Goal: Task Accomplishment & Management: Manage account settings

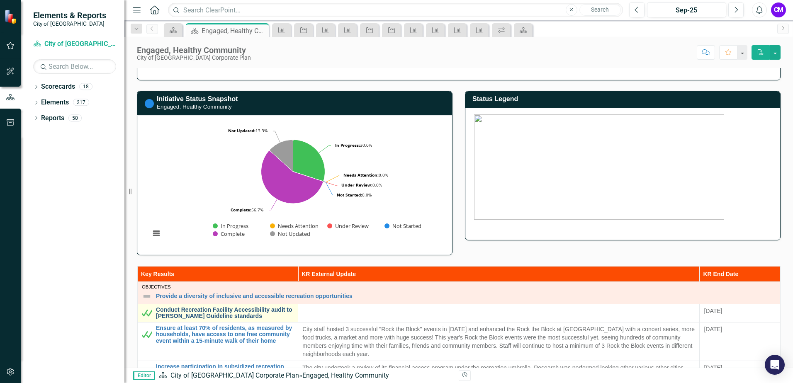
click at [241, 310] on link "Conduct Recreation Facility Accessibility audit to [PERSON_NAME] Guideline stan…" at bounding box center [225, 313] width 138 height 13
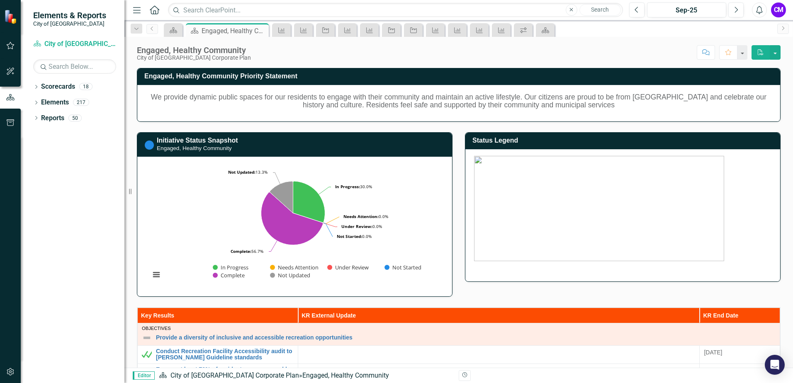
scroll to position [87, 0]
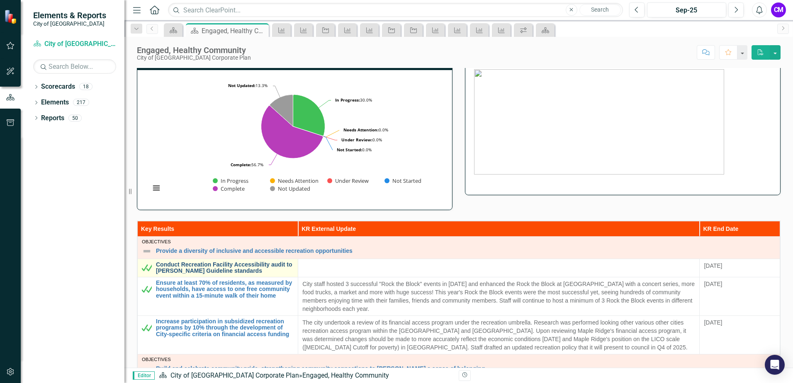
click at [183, 263] on link "Conduct Recreation Facility Accessibility audit to [PERSON_NAME] Guideline stan…" at bounding box center [225, 268] width 138 height 13
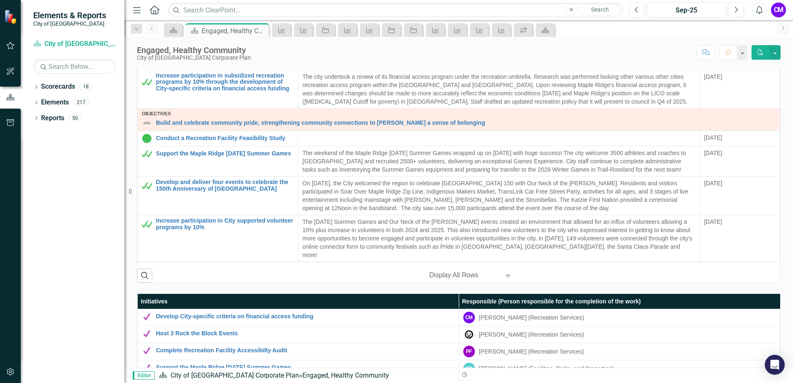
scroll to position [332, 0]
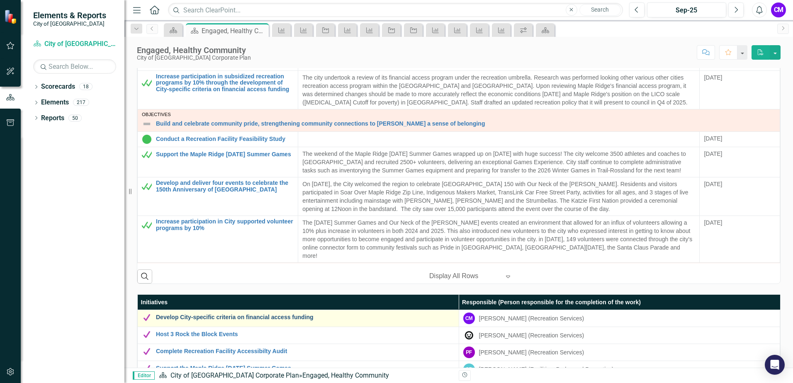
click at [255, 319] on link "Develop City-specific criteria on financial access funding" at bounding box center [305, 317] width 299 height 6
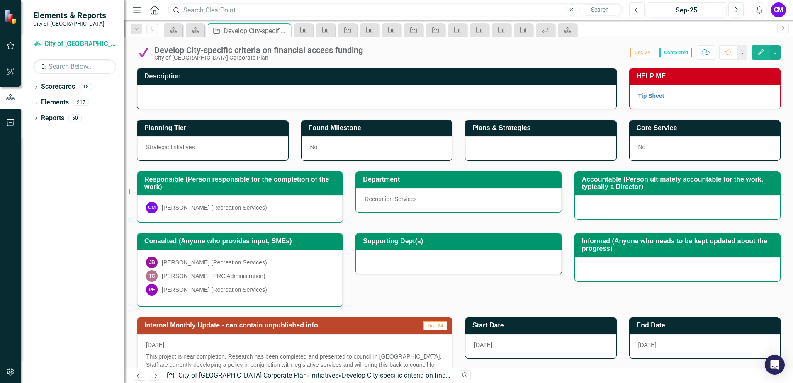
click at [761, 54] on icon "Edit" at bounding box center [760, 52] width 7 height 6
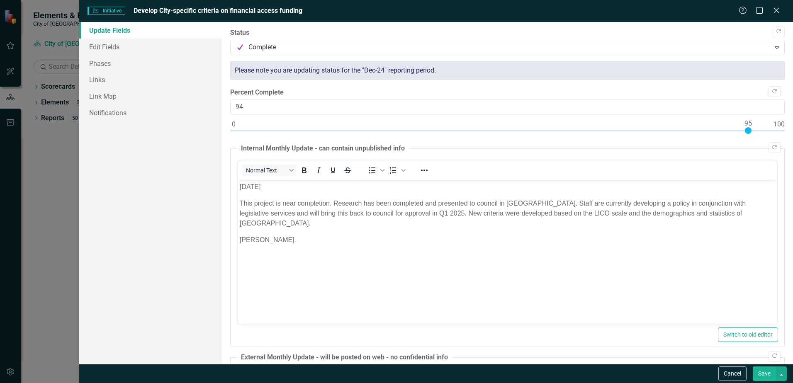
type input "95"
drag, startPoint x: 694, startPoint y: 132, endPoint x: 747, endPoint y: 134, distance: 53.1
click at [747, 134] on div at bounding box center [507, 132] width 555 height 10
click at [760, 371] on button "Save" at bounding box center [764, 374] width 23 height 15
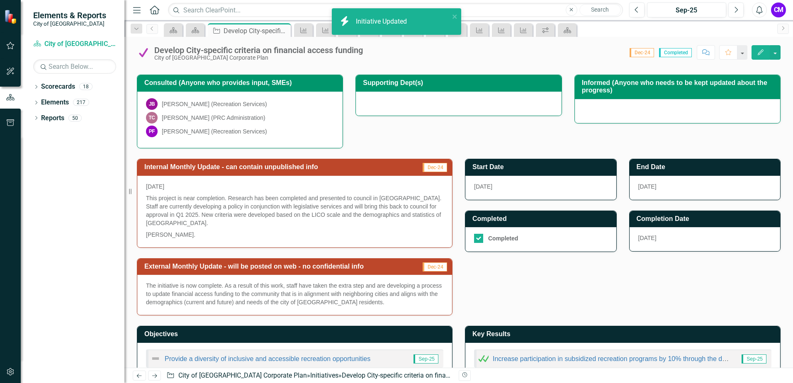
scroll to position [166, 0]
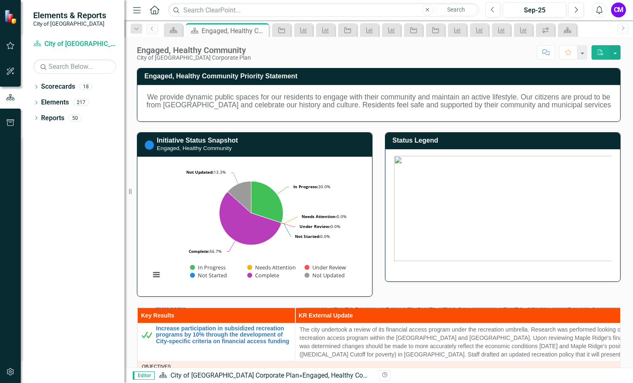
scroll to position [83, 0]
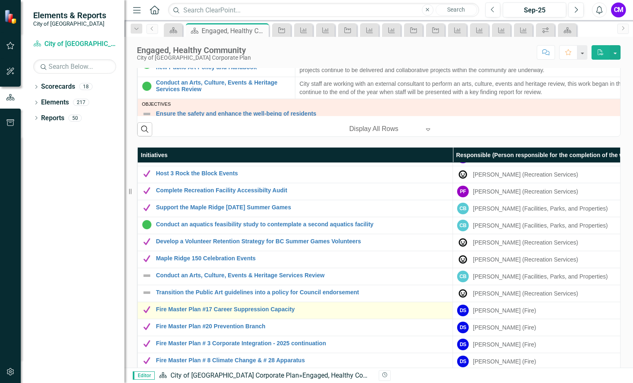
scroll to position [0, 0]
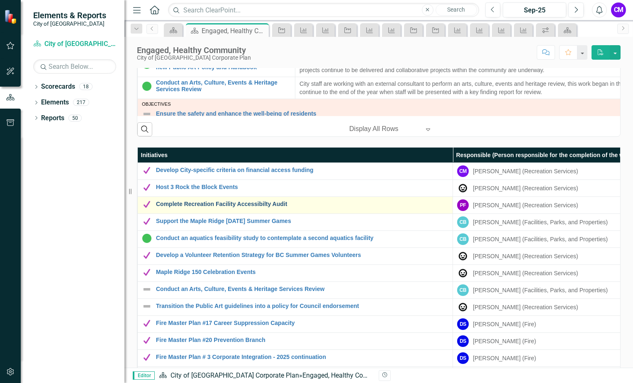
click at [219, 206] on link "Complete Recreation Facility Accessibilty Audit" at bounding box center [302, 204] width 292 height 6
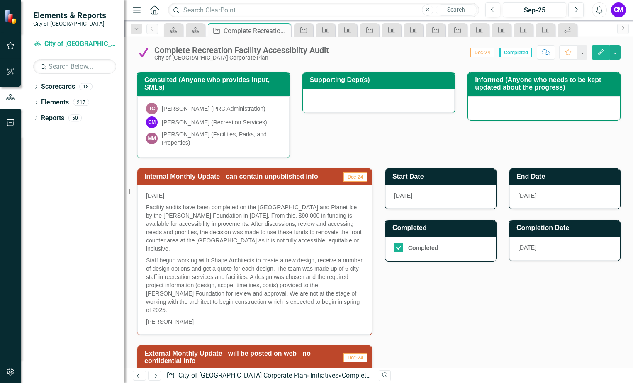
scroll to position [332, 0]
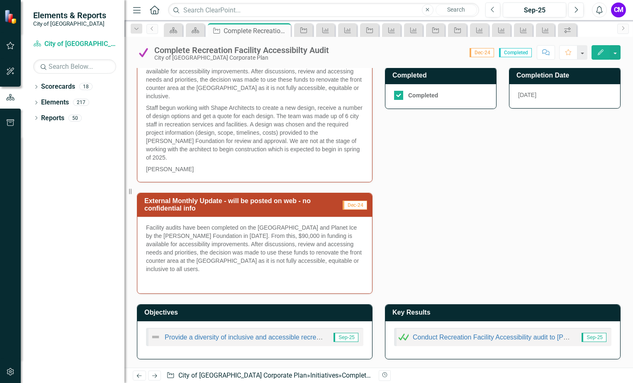
click at [248, 275] on p "Facility audits have been completed on the [GEOGRAPHIC_DATA] and Planet Ice by …" at bounding box center [254, 249] width 217 height 51
click at [234, 271] on p "Facility audits have been completed on the [GEOGRAPHIC_DATA] and Planet Ice by …" at bounding box center [254, 249] width 217 height 51
click at [601, 54] on icon "Edit" at bounding box center [600, 52] width 7 height 6
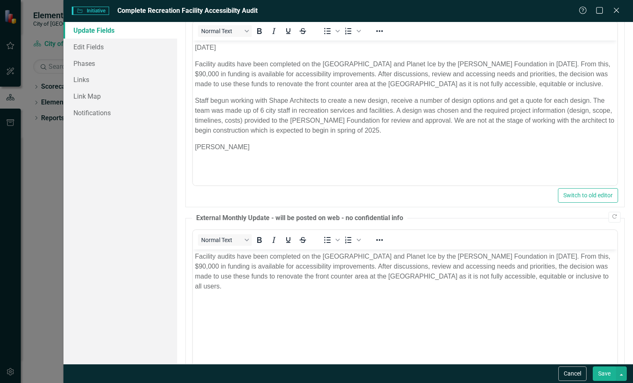
scroll to position [166, 0]
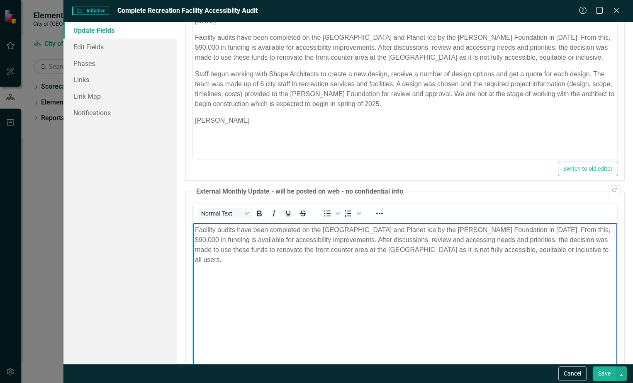
drag, startPoint x: 263, startPoint y: 262, endPoint x: 387, endPoint y: 445, distance: 221.5
click at [194, 223] on html "Facility audits have been completed on the [GEOGRAPHIC_DATA] and Planet Ice by …" at bounding box center [405, 285] width 424 height 124
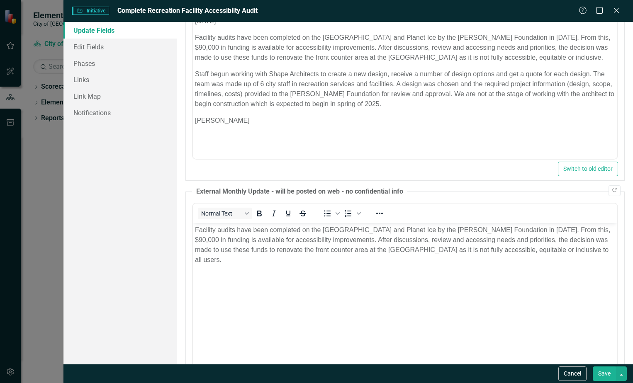
drag, startPoint x: 381, startPoint y: 470, endPoint x: 269, endPoint y: 275, distance: 225.8
click at [269, 275] on p "Rich Text Area. Press ALT-0 for help." at bounding box center [405, 276] width 420 height 10
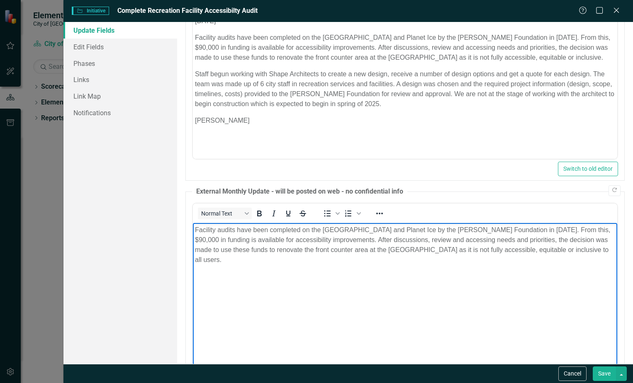
drag, startPoint x: 263, startPoint y: 260, endPoint x: 195, endPoint y: 229, distance: 75.0
click at [195, 229] on p "Facility audits have been completed on the [GEOGRAPHIC_DATA] and Planet Ice by …" at bounding box center [405, 245] width 420 height 40
copy p "Facility audits have been completed on the [GEOGRAPHIC_DATA] and Planet Ice by …"
click at [575, 371] on button "Cancel" at bounding box center [572, 374] width 28 height 15
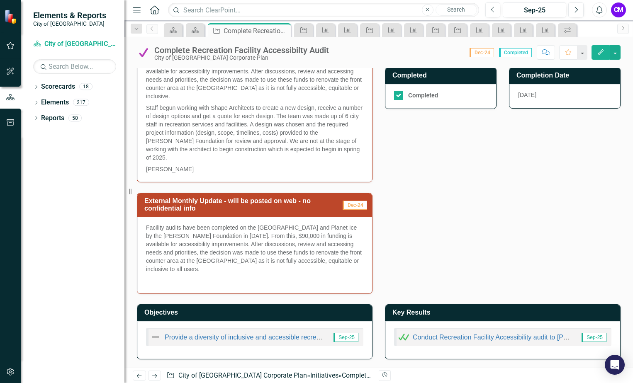
click at [436, 192] on div "Internal Monthly Update - can contain unpublished info Dec-24 [DATE] Facility a…" at bounding box center [379, 149] width 496 height 289
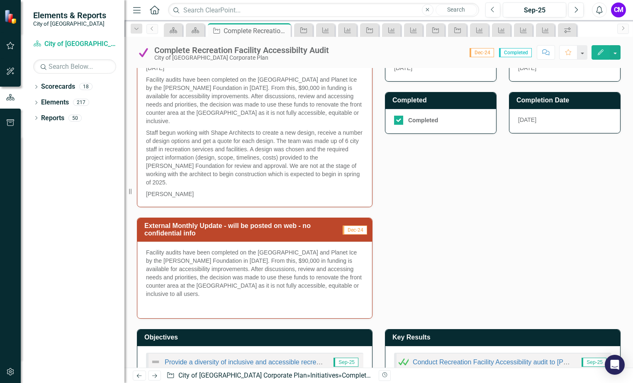
scroll to position [290, 0]
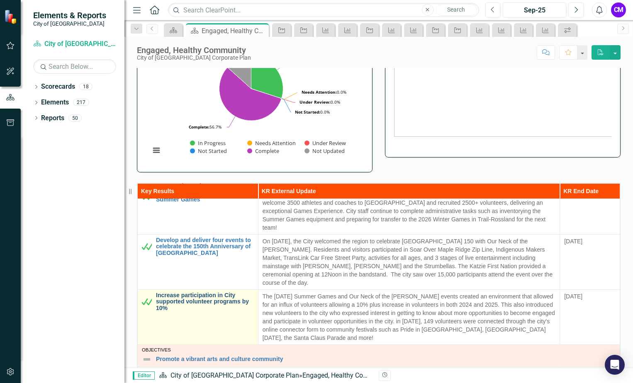
scroll to position [166, 0]
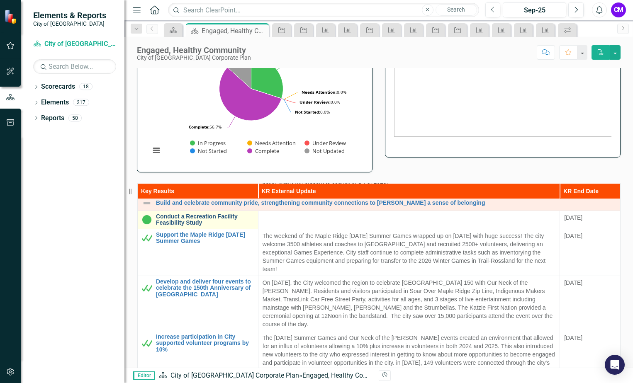
click at [175, 214] on link "Conduct a Recreation Facility Feasibility Study" at bounding box center [205, 220] width 98 height 13
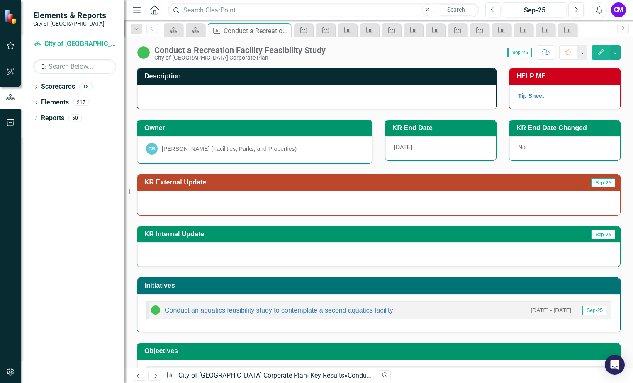
click at [602, 50] on icon "button" at bounding box center [601, 52] width 6 height 6
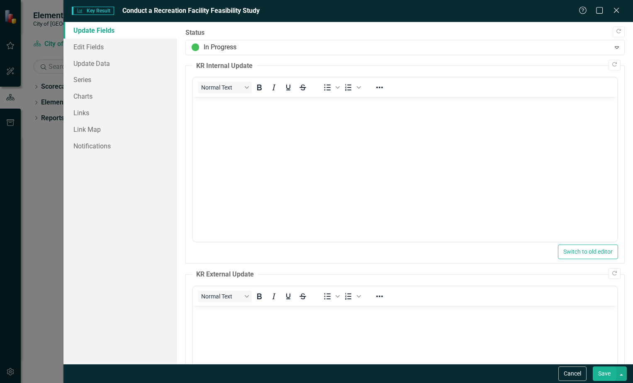
click at [211, 330] on body "Rich Text Area. Press ALT-0 for help." at bounding box center [405, 368] width 424 height 124
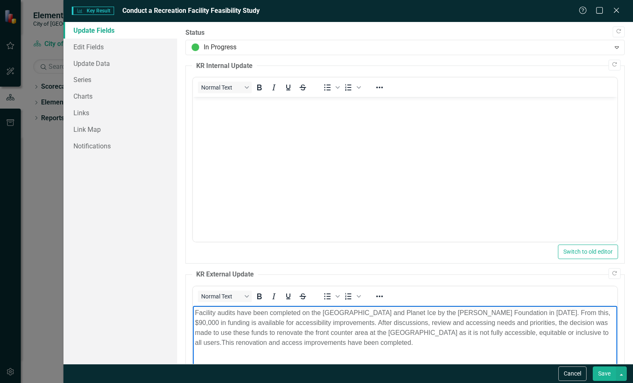
click at [317, 342] on p "Facility audits have been completed on the [GEOGRAPHIC_DATA] and Planet Ice by …" at bounding box center [405, 328] width 420 height 40
drag, startPoint x: 365, startPoint y: 346, endPoint x: 480, endPoint y: 360, distance: 116.2
click at [365, 346] on p "Facility audits have been completed on the [GEOGRAPHIC_DATA] and Planet Ice by …" at bounding box center [405, 328] width 420 height 40
drag, startPoint x: 412, startPoint y: 343, endPoint x: 345, endPoint y: 341, distance: 67.6
click at [345, 341] on p "Facility audits have been completed on the [GEOGRAPHIC_DATA] and Planet Ice by …" at bounding box center [405, 328] width 420 height 40
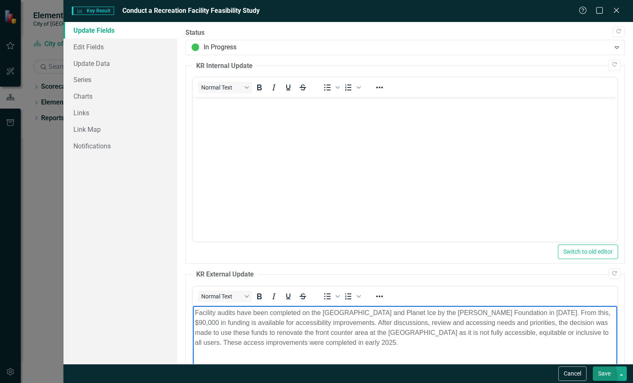
click at [603, 371] on button "Save" at bounding box center [604, 374] width 23 height 15
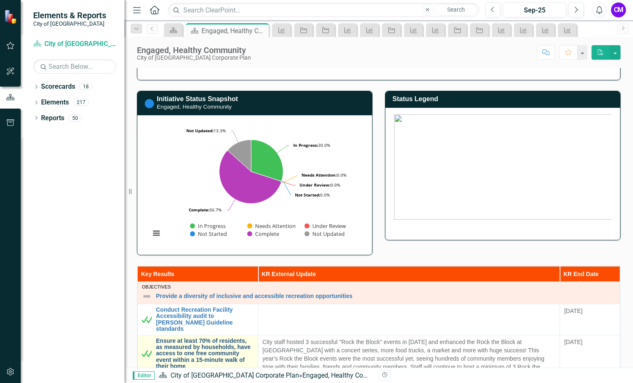
click at [174, 338] on link "Ensure at least 70% of residents, as measured by households, have access to one…" at bounding box center [205, 354] width 98 height 32
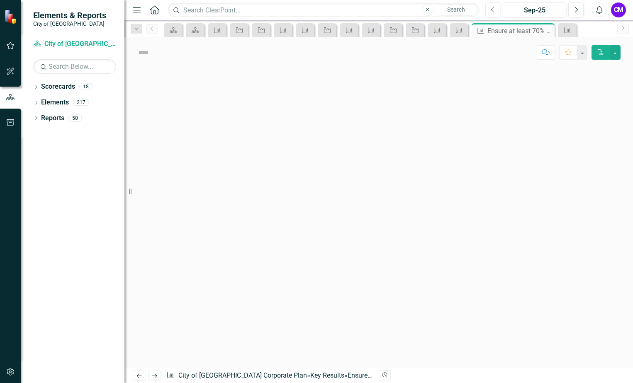
click at [178, 319] on div at bounding box center [378, 218] width 509 height 300
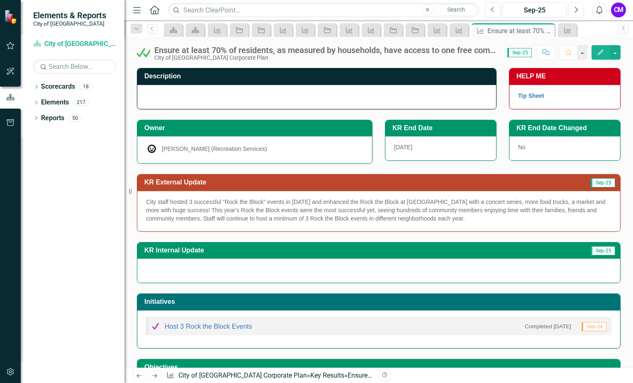
click at [163, 50] on div "Ensure at least 70% of residents, as measured by households, have access to one…" at bounding box center [326, 50] width 345 height 9
click at [153, 51] on div "Ensure at least 70% of residents, as measured by households, have access to one…" at bounding box center [320, 53] width 366 height 16
click at [142, 52] on img at bounding box center [143, 52] width 13 height 13
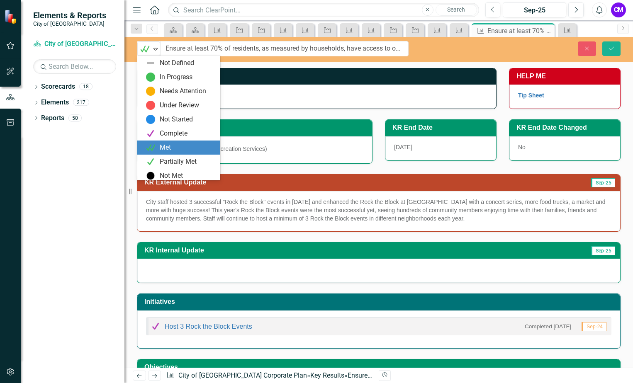
scroll to position [2, 0]
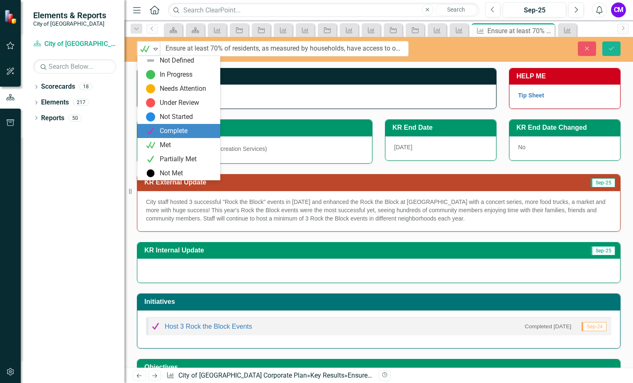
click at [183, 126] on div "Complete" at bounding box center [178, 131] width 83 height 14
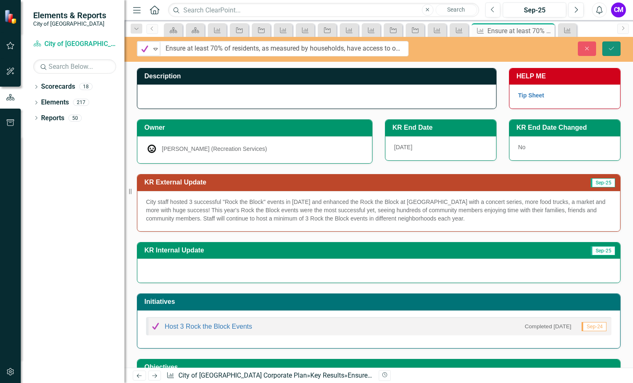
click at [611, 50] on icon "Save" at bounding box center [611, 49] width 7 height 6
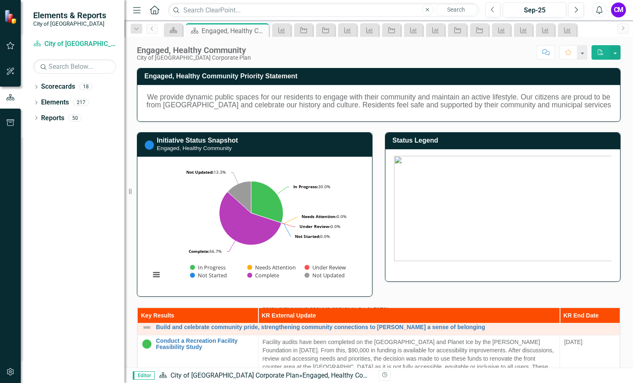
scroll to position [207, 0]
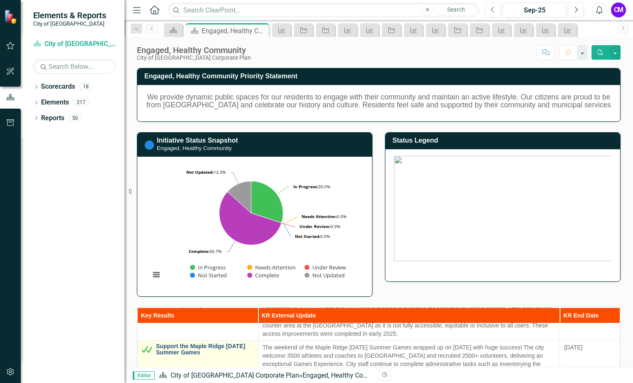
click at [175, 347] on link "Support the Maple Ridge [DATE] Summer Games" at bounding box center [205, 349] width 98 height 13
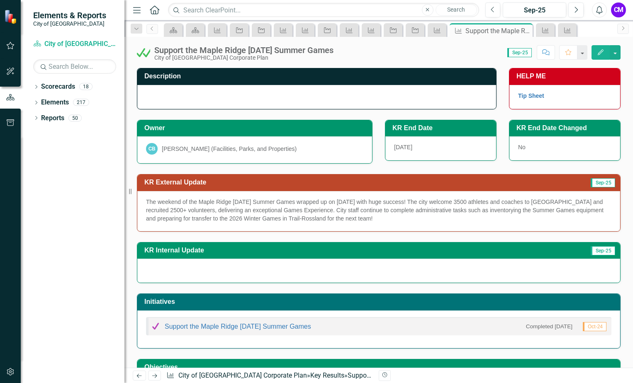
click at [154, 51] on div "Support the Maple Ridge [DATE] Summer Games" at bounding box center [243, 50] width 179 height 9
click at [147, 51] on img at bounding box center [143, 52] width 13 height 13
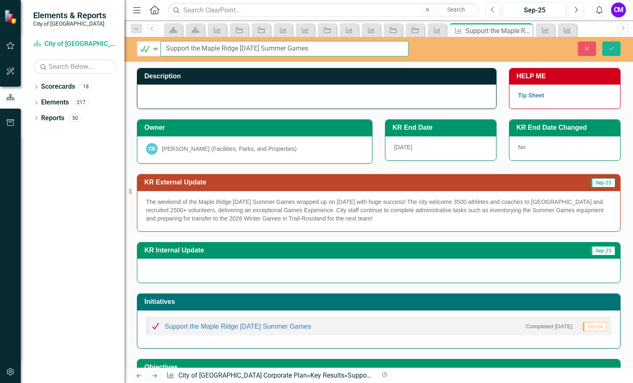
click at [324, 49] on input "Support the Maple Ridge [DATE] Summer Games" at bounding box center [285, 48] width 248 height 15
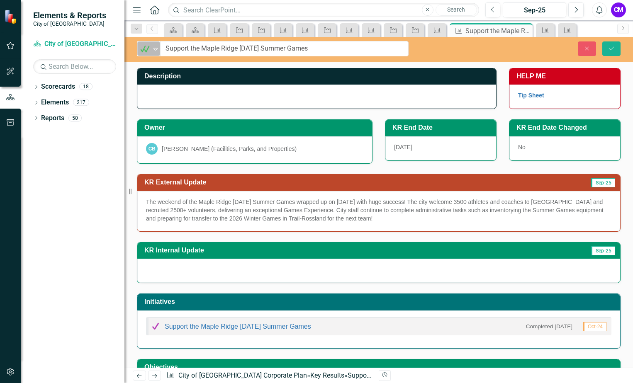
click at [153, 51] on icon "Expand" at bounding box center [155, 49] width 8 height 7
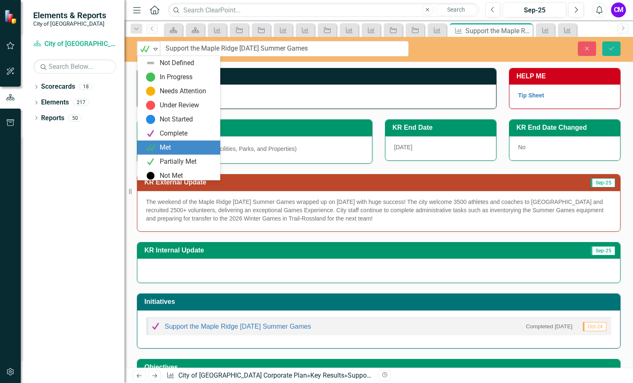
scroll to position [2, 0]
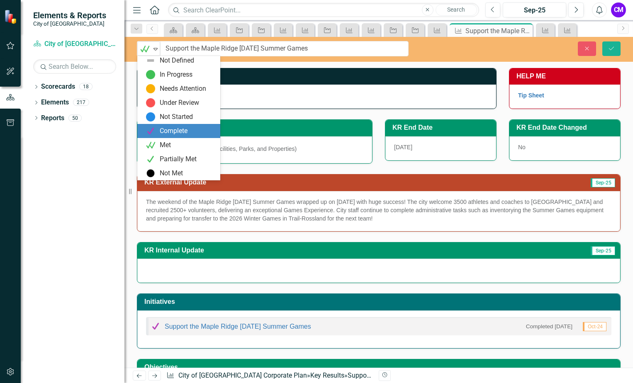
click at [168, 133] on div "Complete" at bounding box center [174, 132] width 28 height 10
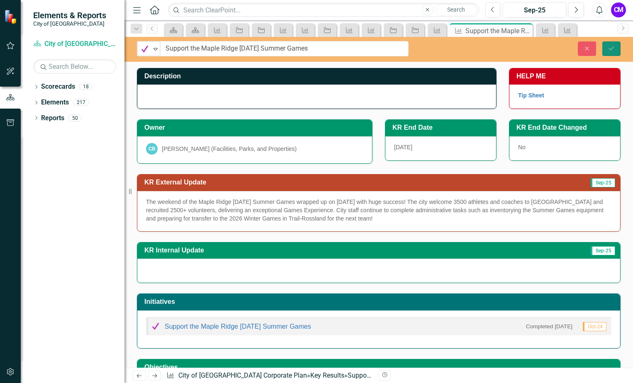
click at [610, 48] on icon "Save" at bounding box center [611, 49] width 7 height 6
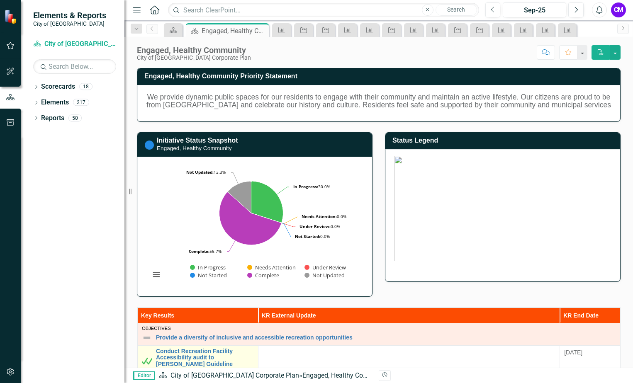
click at [148, 358] on img at bounding box center [147, 361] width 10 height 10
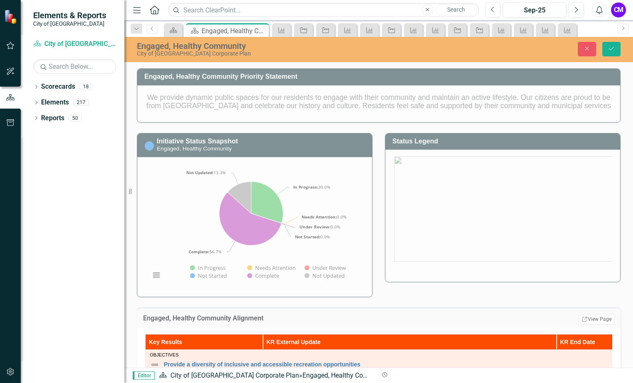
click at [148, 358] on td "Objectives Provide a diversity of inclusive and accessible recreation opportuni…" at bounding box center [381, 361] width 470 height 22
click at [378, 43] on div "Engaged, Healthy Community" at bounding box center [271, 45] width 268 height 9
click at [593, 48] on button "Close" at bounding box center [587, 49] width 18 height 15
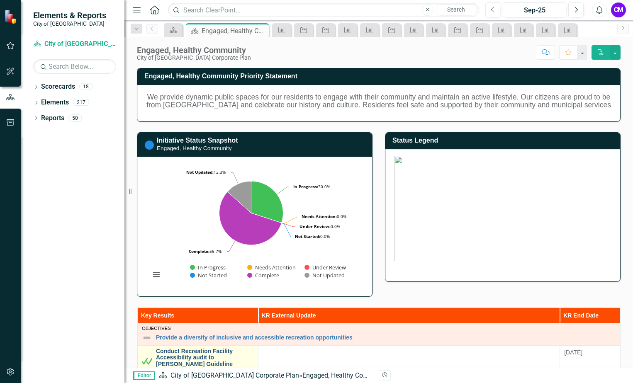
click at [190, 350] on link "Conduct Recreation Facility Accessibility audit to [PERSON_NAME] Guideline stan…" at bounding box center [205, 361] width 98 height 26
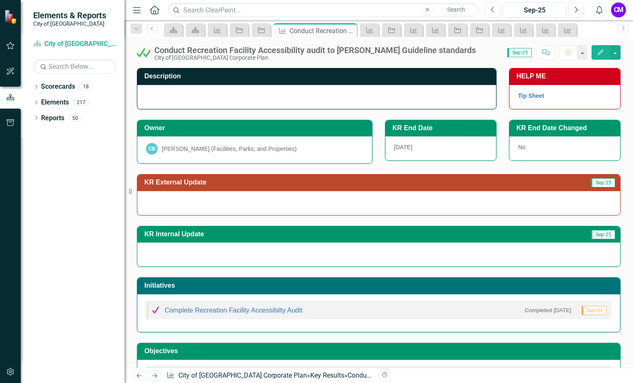
click at [140, 59] on img at bounding box center [143, 52] width 13 height 13
click at [144, 53] on img at bounding box center [143, 52] width 13 height 13
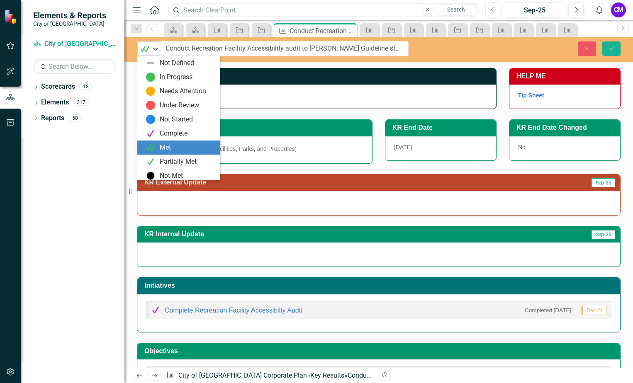
click at [155, 49] on icon "Expand" at bounding box center [155, 49] width 8 height 7
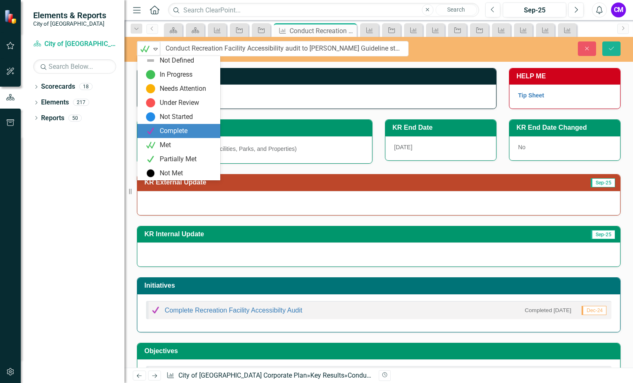
click at [149, 133] on img at bounding box center [151, 131] width 10 height 10
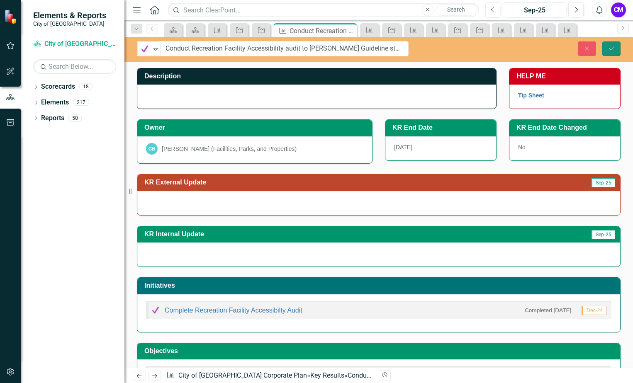
click at [609, 46] on icon "Save" at bounding box center [611, 49] width 7 height 6
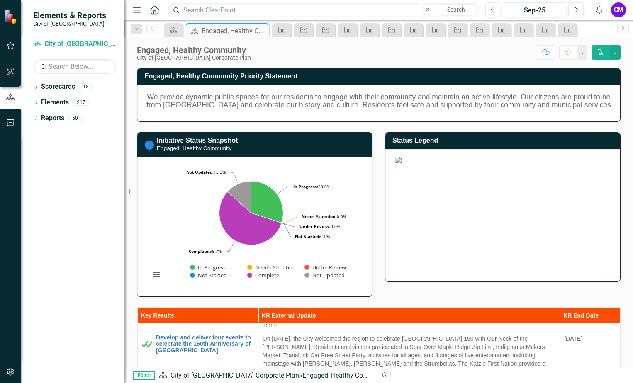
scroll to position [249, 0]
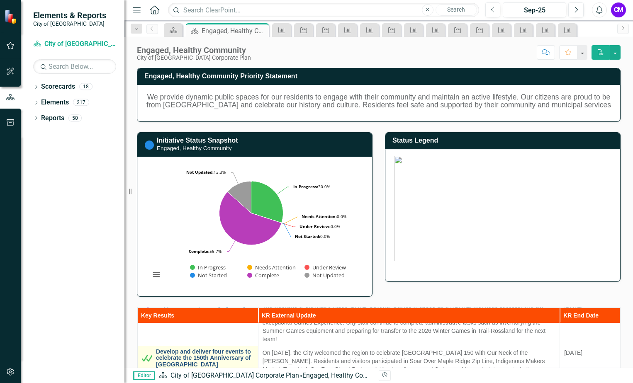
click at [202, 352] on link "Develop and deliver four events to celebrate the 150th Anniversary of [GEOGRAPH…" at bounding box center [205, 358] width 98 height 19
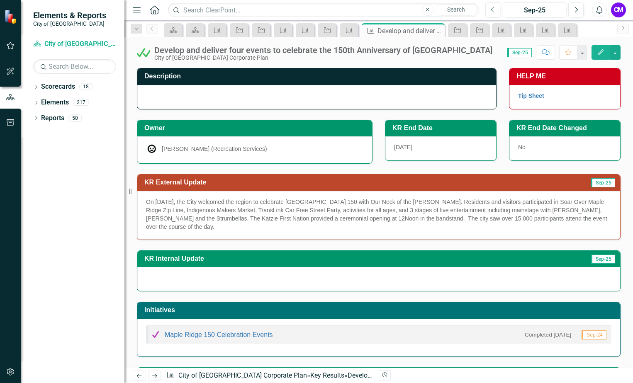
click at [604, 51] on icon "Edit" at bounding box center [600, 52] width 7 height 6
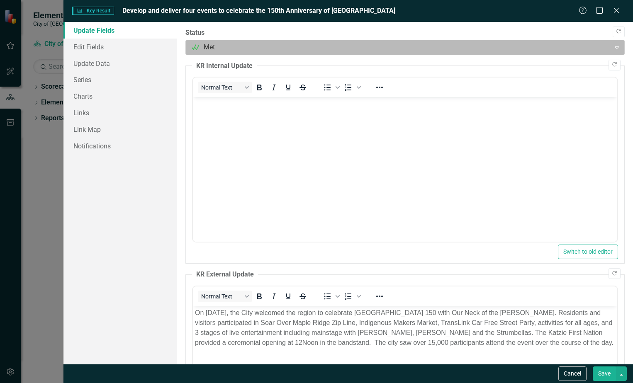
click at [201, 49] on div at bounding box center [398, 47] width 414 height 11
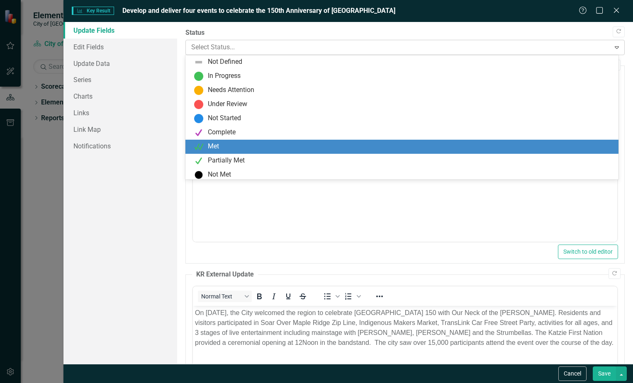
scroll to position [2, 0]
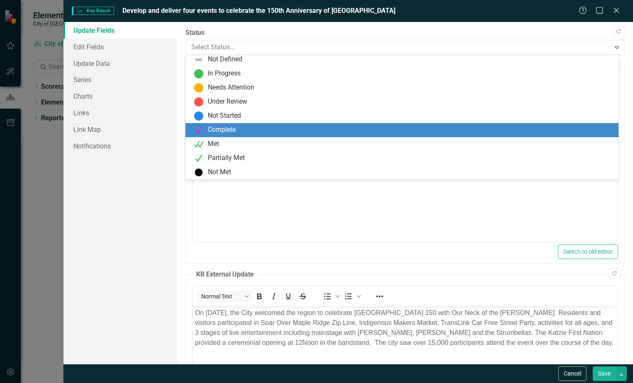
click at [217, 130] on div "Complete" at bounding box center [222, 130] width 28 height 10
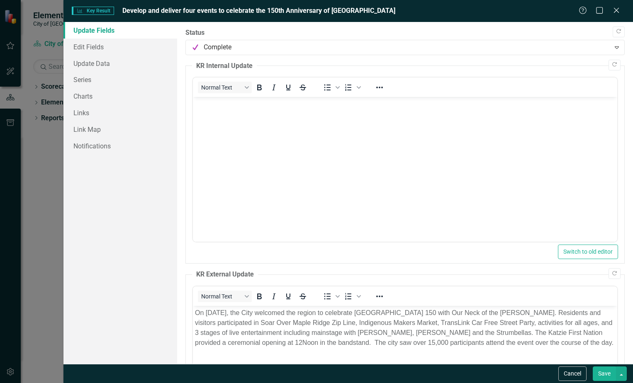
click at [608, 373] on button "Save" at bounding box center [604, 374] width 23 height 15
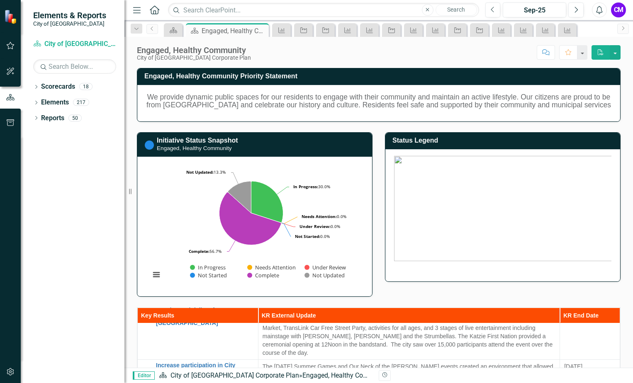
scroll to position [332, 0]
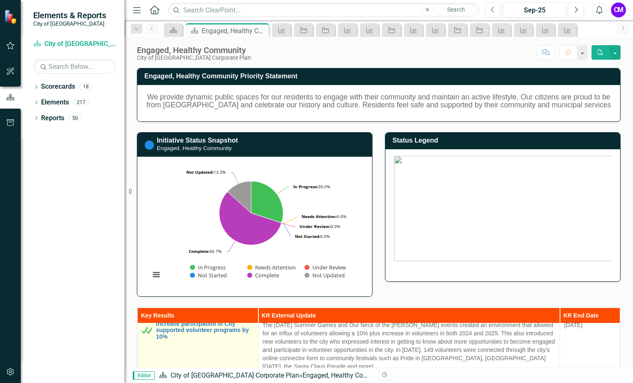
click at [145, 326] on img at bounding box center [147, 331] width 10 height 10
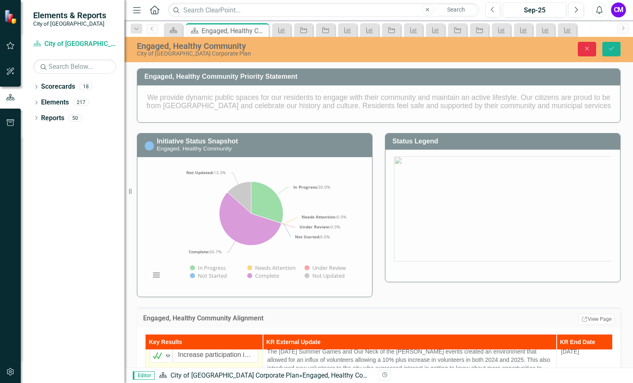
click at [584, 47] on icon "Close" at bounding box center [586, 49] width 7 height 6
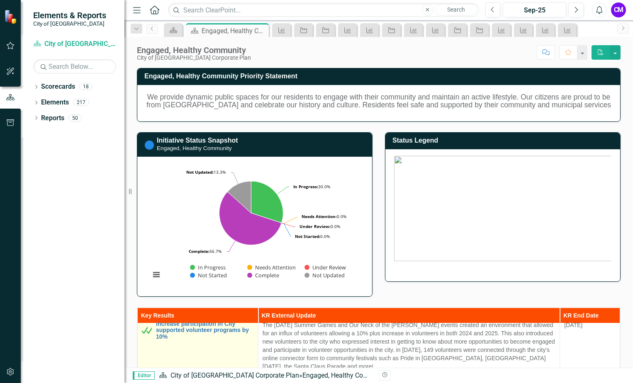
click at [211, 322] on th "Key Results" at bounding box center [198, 315] width 121 height 15
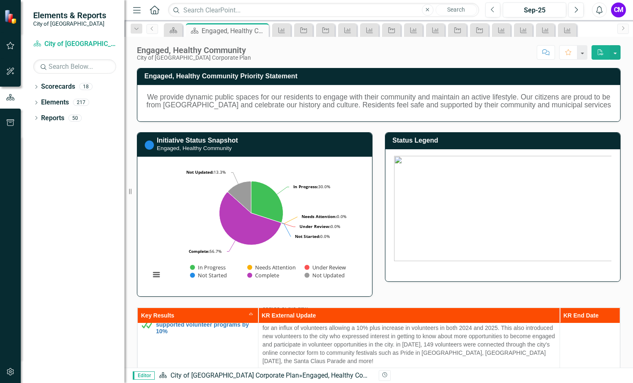
click at [194, 371] on link "Support the Maple Ridge [DATE] Summer Games" at bounding box center [205, 377] width 98 height 13
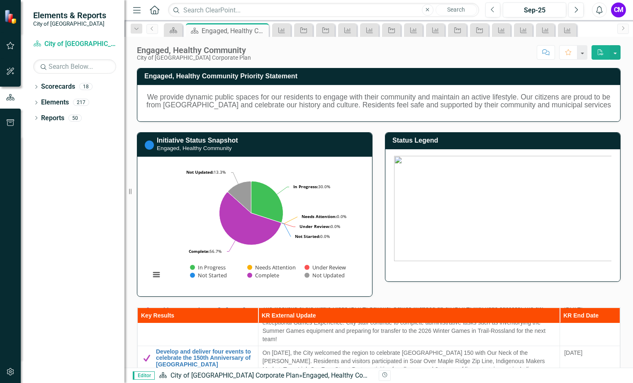
scroll to position [290, 0]
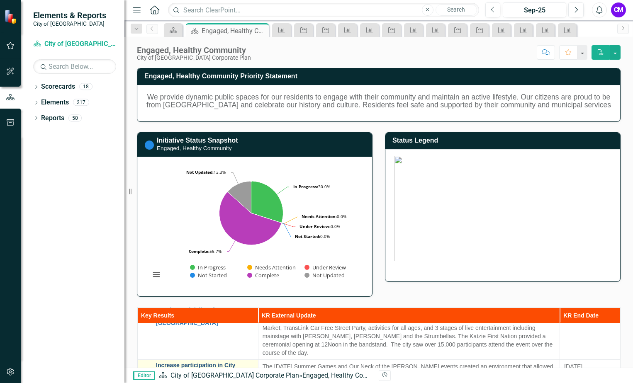
click at [201, 363] on link "Increase participation in City supported volunteer programs by 10%" at bounding box center [205, 372] width 98 height 19
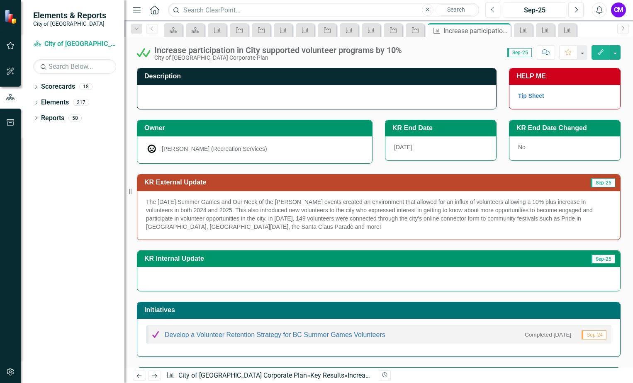
click at [600, 56] on button "Edit" at bounding box center [601, 52] width 18 height 15
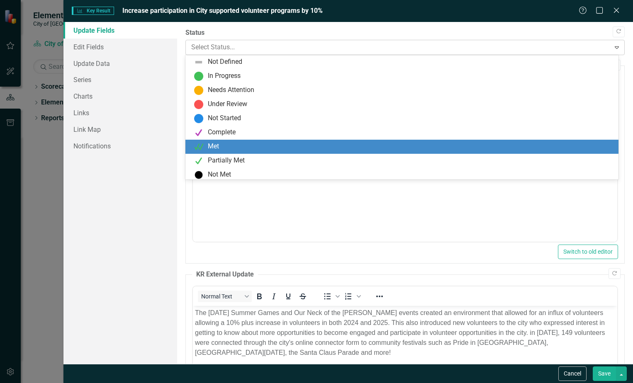
click at [196, 49] on div at bounding box center [398, 47] width 414 height 11
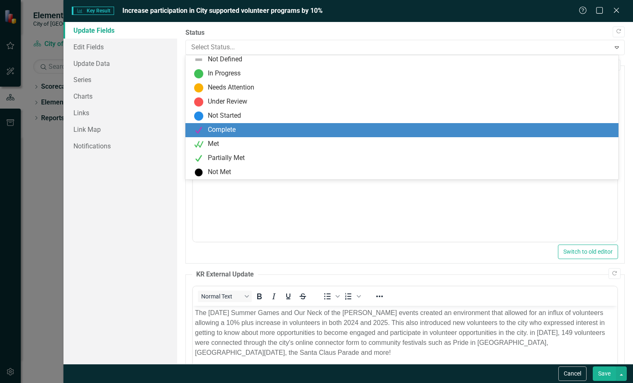
click at [200, 127] on img at bounding box center [199, 130] width 10 height 10
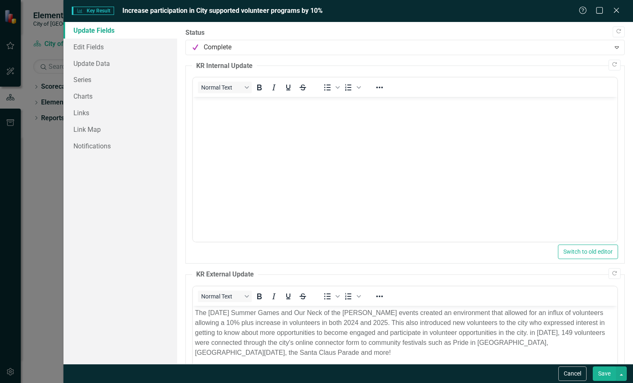
click at [607, 374] on button "Save" at bounding box center [604, 374] width 23 height 15
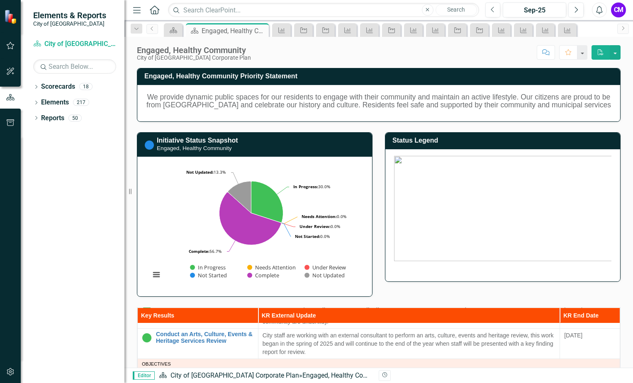
scroll to position [415, 0]
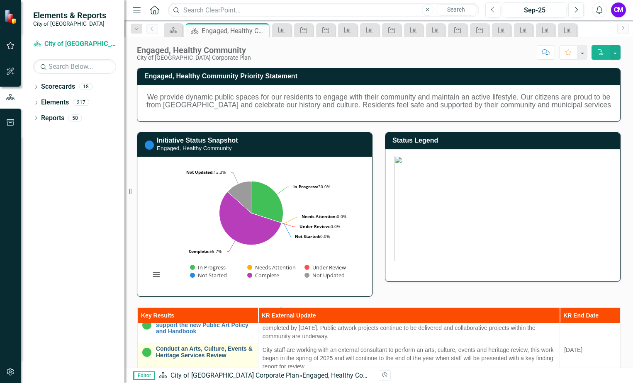
click at [216, 346] on link "Conduct an Arts, Culture, Events & Heritage Services Review" at bounding box center [205, 352] width 98 height 13
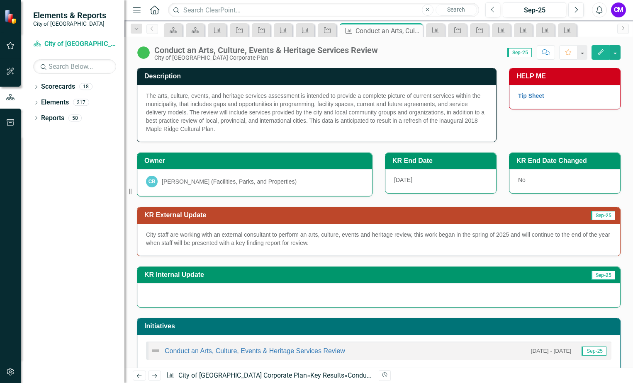
click at [590, 52] on div "Edit" at bounding box center [603, 52] width 33 height 15
click at [598, 52] on icon "Edit" at bounding box center [600, 52] width 7 height 6
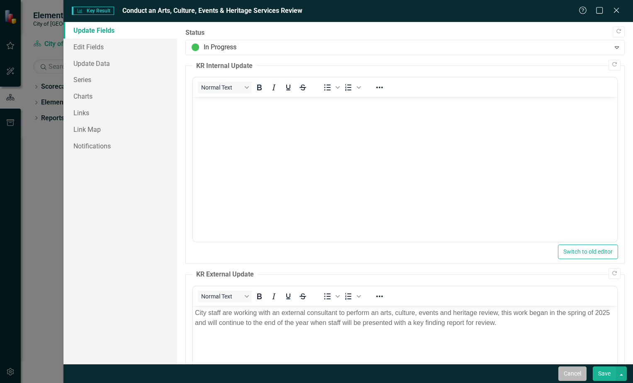
click at [561, 377] on button "Cancel" at bounding box center [572, 374] width 28 height 15
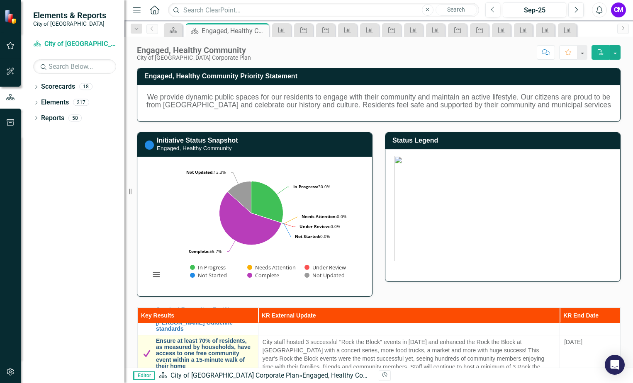
scroll to position [83, 0]
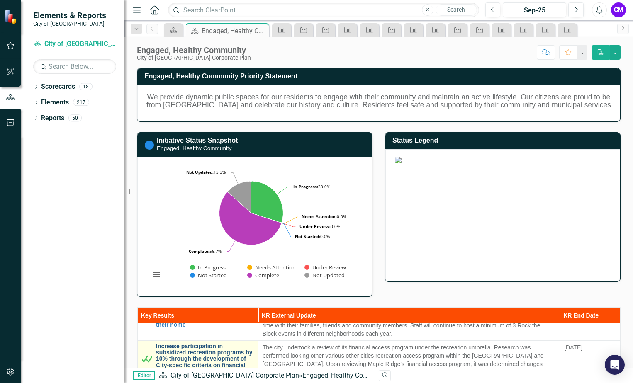
click at [222, 353] on link "Increase participation in subsidized recreation programs by 10% through the dev…" at bounding box center [205, 359] width 98 height 32
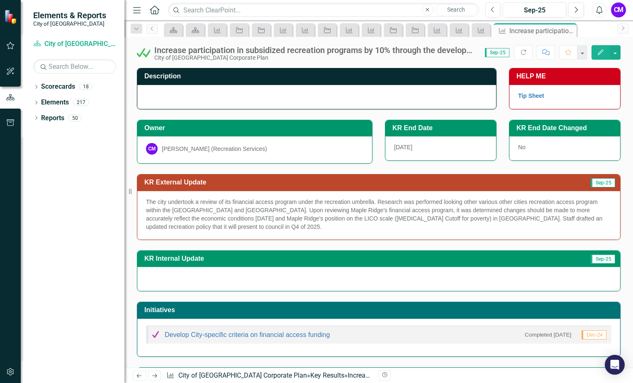
click at [603, 53] on icon "Edit" at bounding box center [600, 52] width 7 height 6
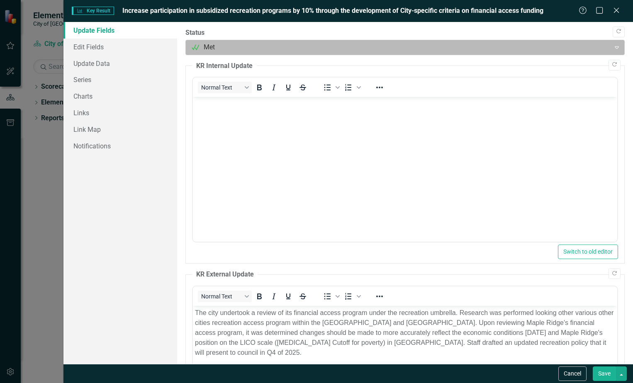
click at [207, 48] on div at bounding box center [398, 47] width 414 height 11
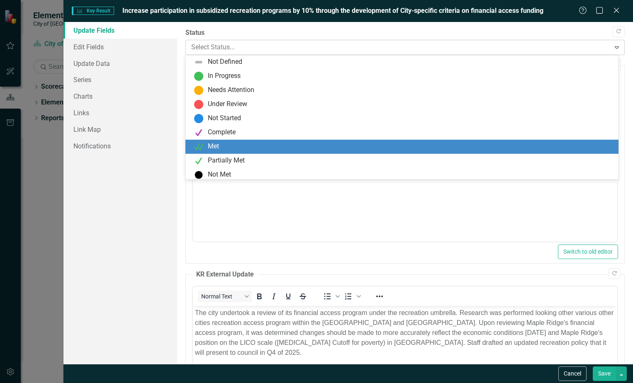
scroll to position [2, 0]
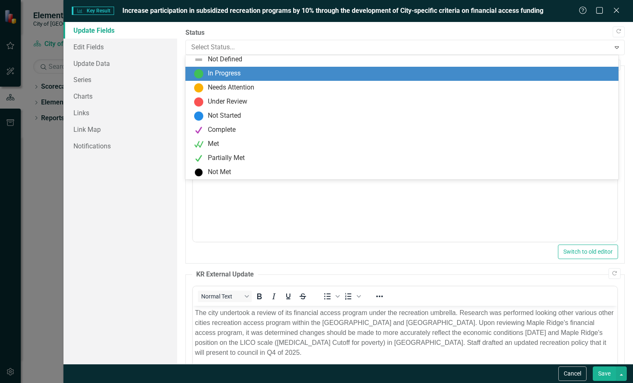
click at [238, 71] on div "In Progress" at bounding box center [224, 74] width 33 height 10
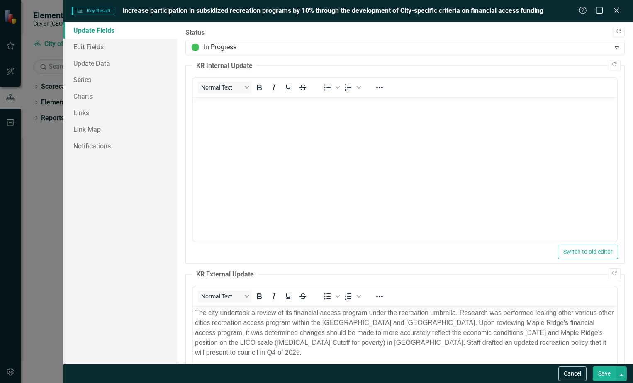
click at [611, 372] on button "Save" at bounding box center [604, 374] width 23 height 15
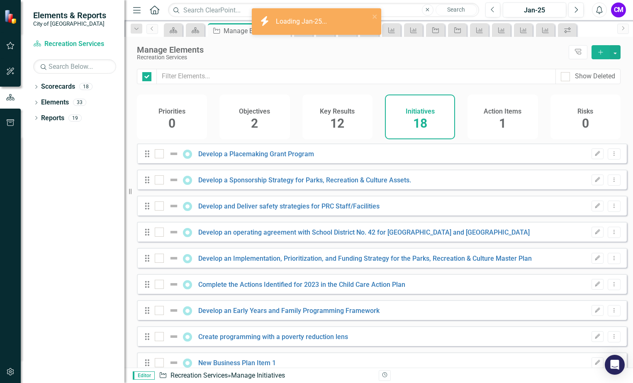
checkbox input "false"
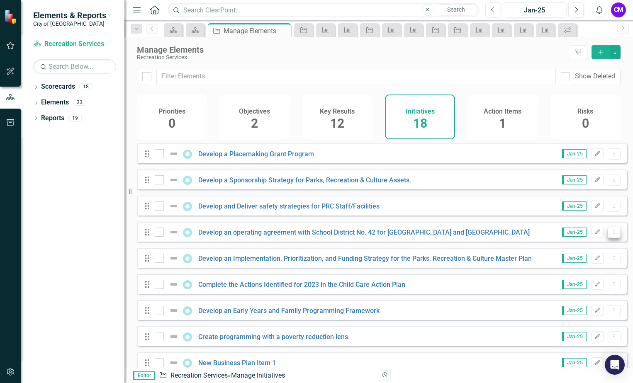
click at [611, 235] on icon "Dropdown Menu" at bounding box center [614, 231] width 7 height 5
click at [593, 299] on link "Trash Delete Initiative" at bounding box center [577, 298] width 74 height 15
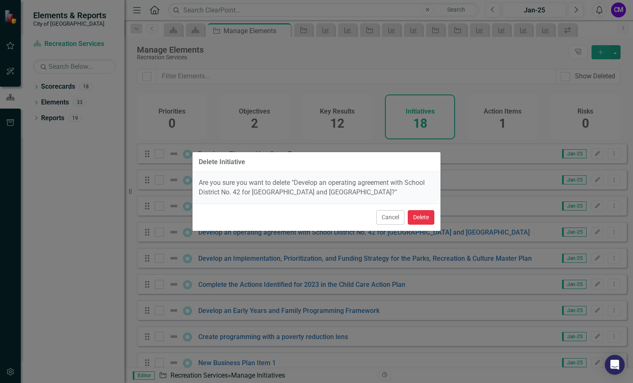
click at [422, 222] on button "Delete" at bounding box center [421, 217] width 27 height 15
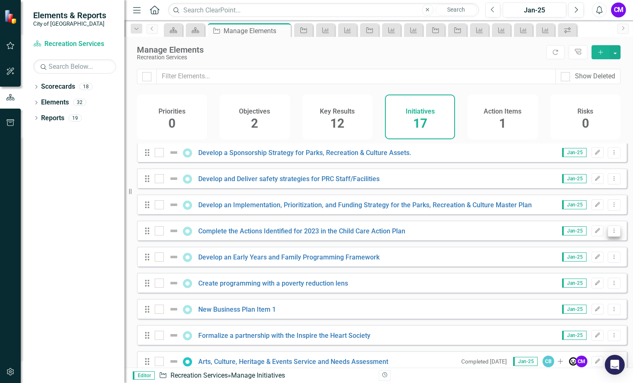
scroll to position [41, 0]
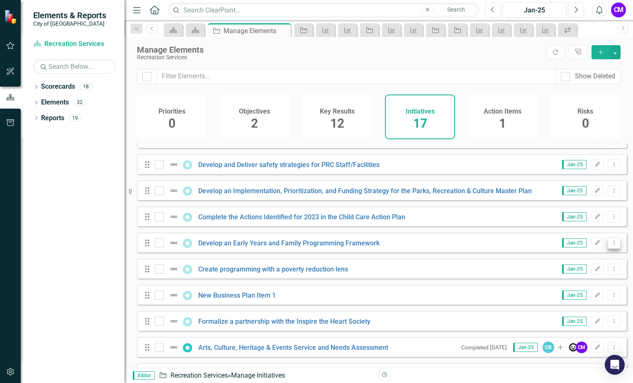
click at [611, 246] on icon "Dropdown Menu" at bounding box center [614, 242] width 7 height 5
click at [595, 309] on link "Trash Delete Initiative" at bounding box center [577, 309] width 74 height 15
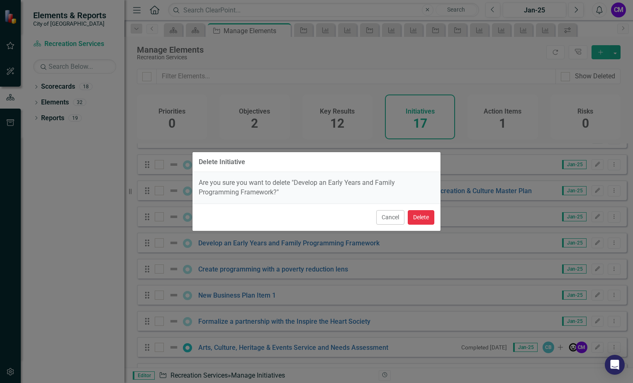
click at [429, 218] on button "Delete" at bounding box center [421, 217] width 27 height 15
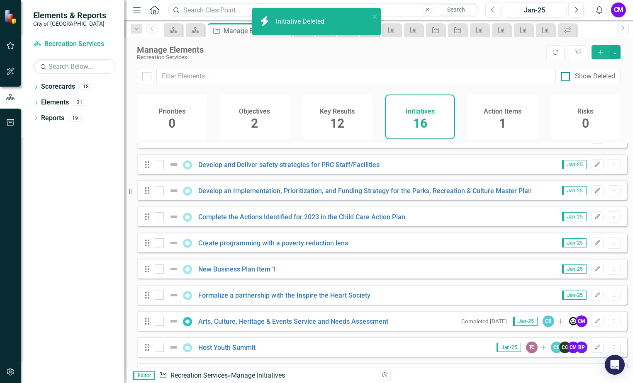
click at [565, 76] on input "Show Deleted" at bounding box center [563, 74] width 5 height 5
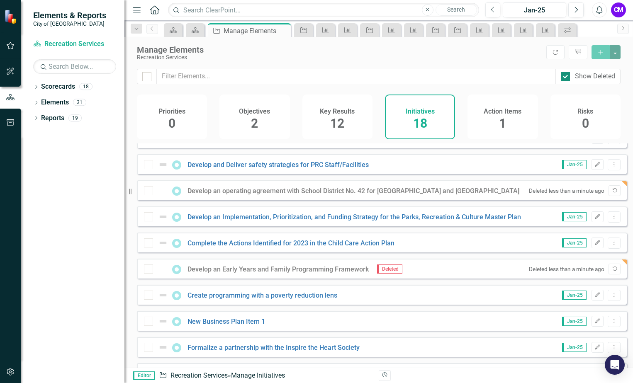
click at [565, 77] on input "Show Deleted" at bounding box center [563, 74] width 5 height 5
checkbox input "false"
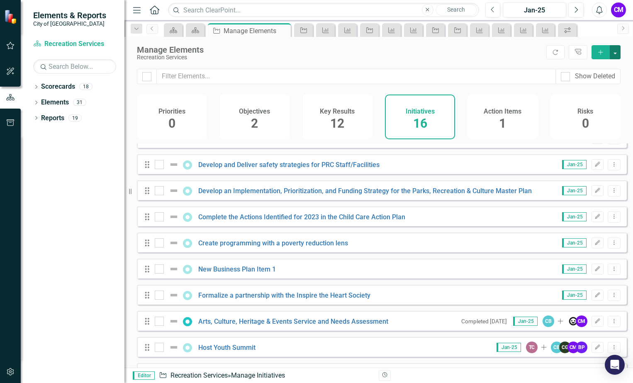
click at [616, 53] on button "button" at bounding box center [615, 52] width 11 height 14
click at [497, 58] on div "Recreation Services" at bounding box center [339, 57] width 405 height 6
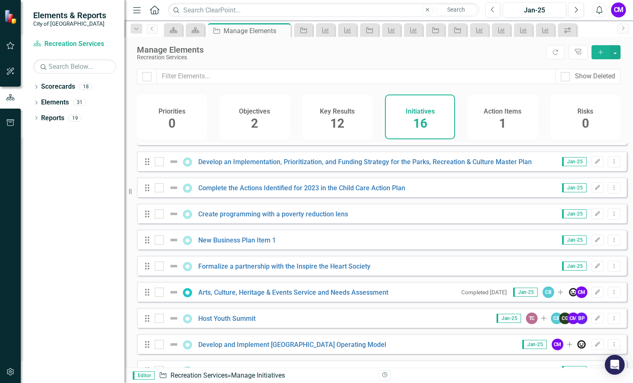
scroll to position [124, 0]
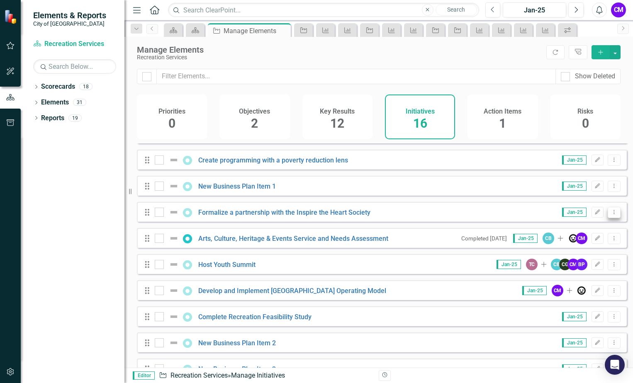
click at [612, 218] on button "Dropdown Menu" at bounding box center [614, 212] width 13 height 11
click at [594, 273] on link "Trash Delete Initiative" at bounding box center [577, 278] width 74 height 15
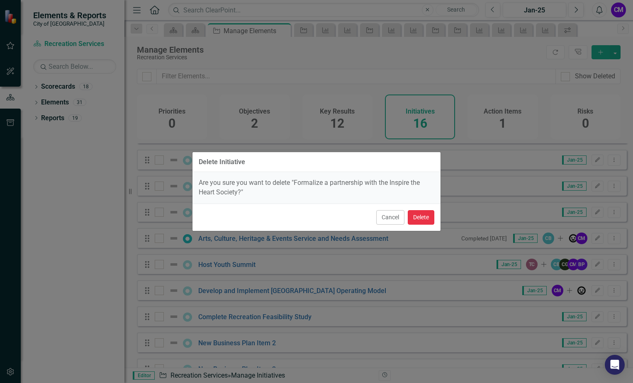
click at [425, 222] on button "Delete" at bounding box center [421, 217] width 27 height 15
click at [424, 214] on button "Delete" at bounding box center [421, 217] width 27 height 15
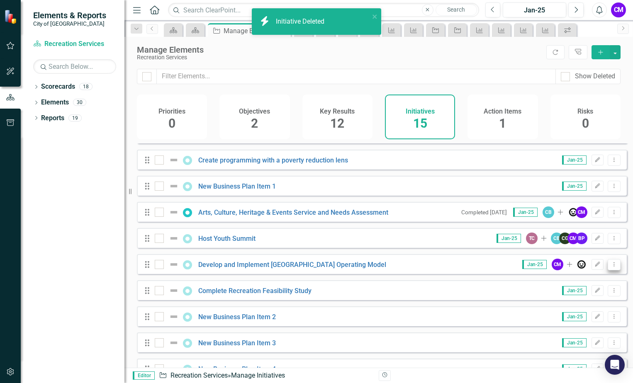
click at [611, 270] on button "Dropdown Menu" at bounding box center [614, 264] width 13 height 11
click at [591, 330] on link "Trash Delete Initiative" at bounding box center [577, 330] width 74 height 15
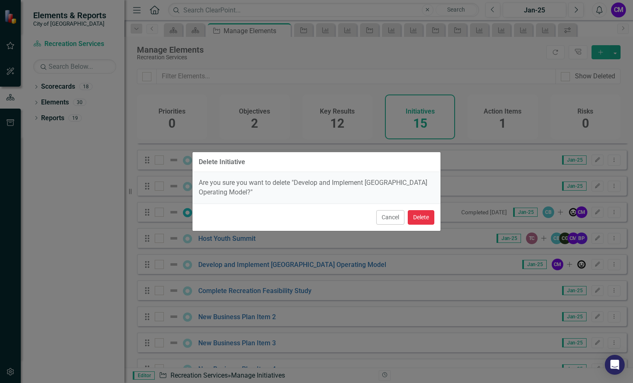
click at [429, 216] on button "Delete" at bounding box center [421, 217] width 27 height 15
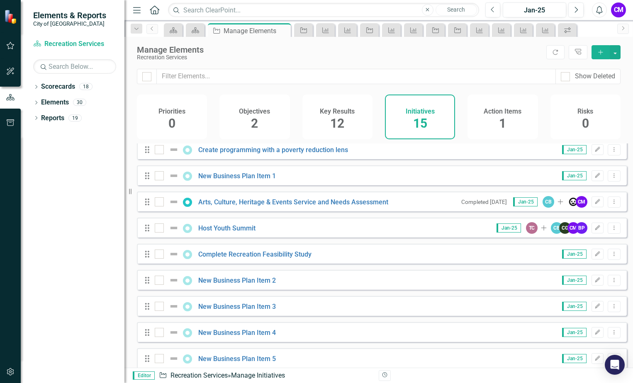
scroll to position [148, 0]
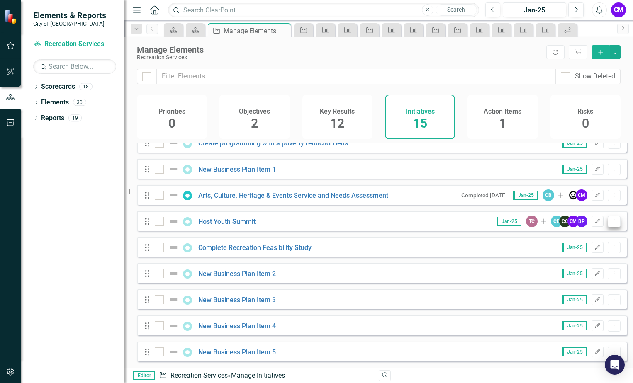
click at [611, 224] on icon "Dropdown Menu" at bounding box center [614, 221] width 7 height 5
click at [585, 284] on link "Trash Delete Initiative" at bounding box center [577, 281] width 74 height 15
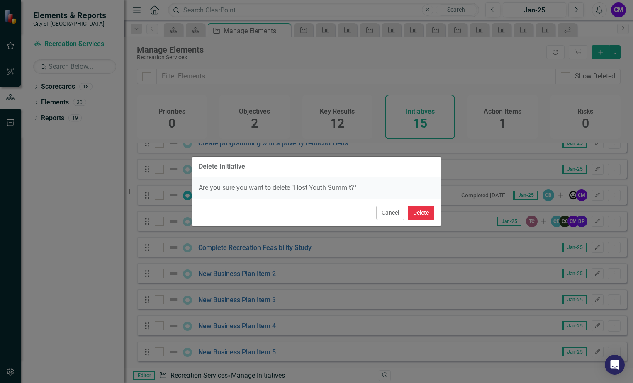
click at [413, 211] on button "Delete" at bounding box center [421, 213] width 27 height 15
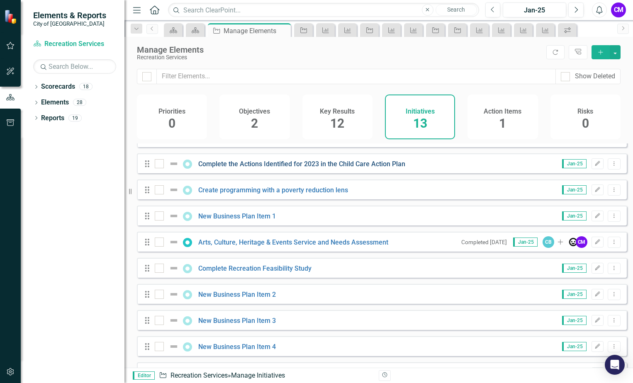
scroll to position [80, 0]
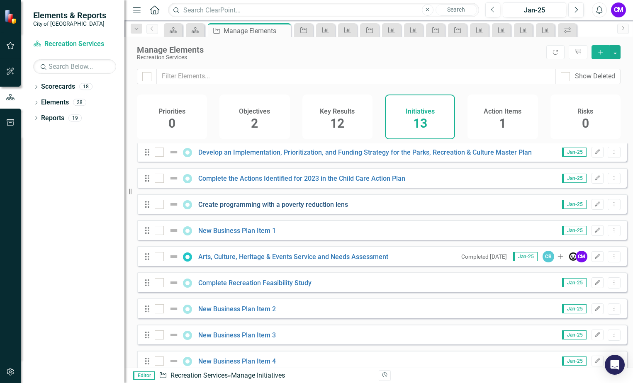
click at [279, 209] on link "Create programming with a poverty reduction lens" at bounding box center [273, 205] width 150 height 8
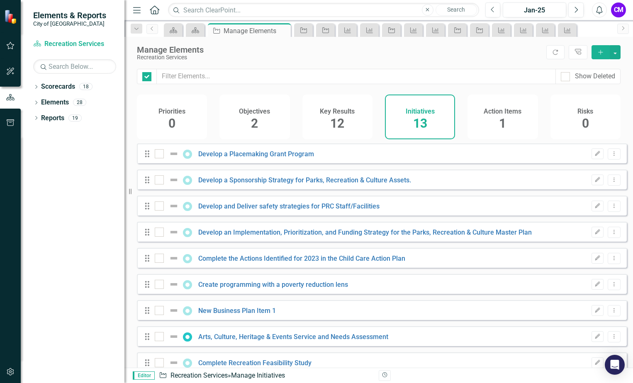
checkbox input "false"
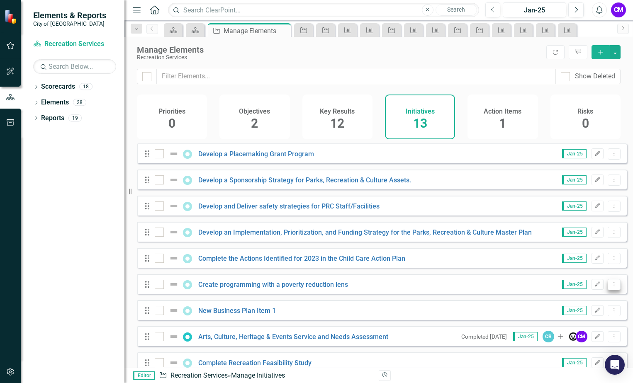
click at [611, 287] on icon "Dropdown Menu" at bounding box center [614, 284] width 7 height 5
click at [585, 351] on link "Trash Delete Initiative" at bounding box center [577, 350] width 74 height 15
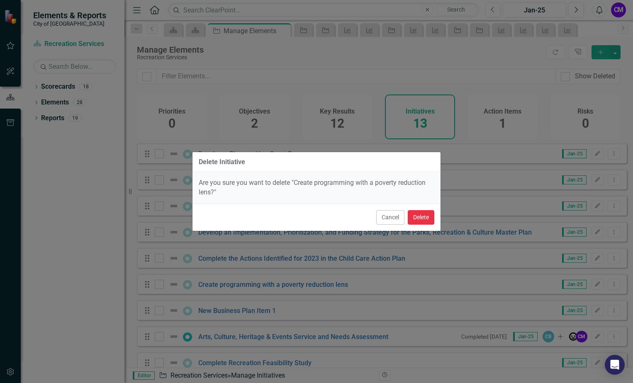
click at [420, 220] on button "Delete" at bounding box center [421, 217] width 27 height 15
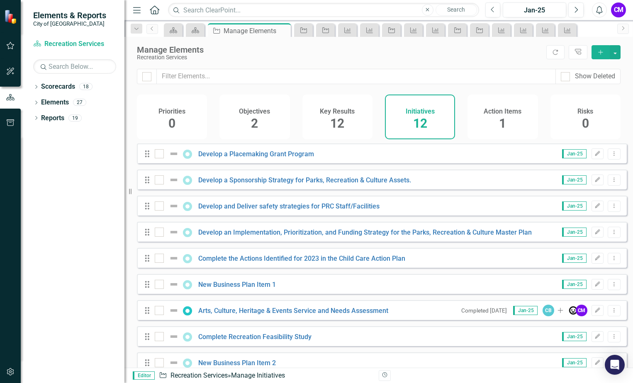
click at [239, 159] on div "Develop a Placemaking Grant Program" at bounding box center [235, 154] width 161 height 10
click at [241, 158] on link "Develop a Placemaking Grant Program" at bounding box center [256, 154] width 116 height 8
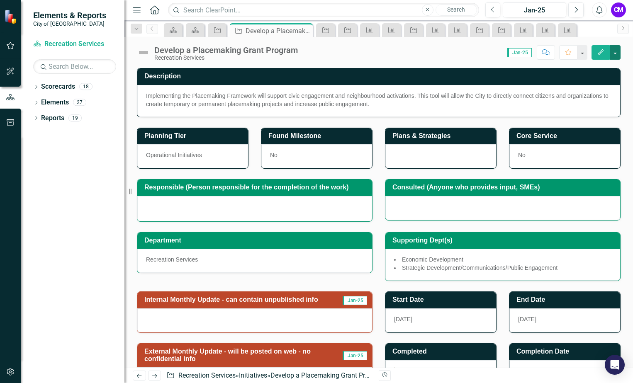
click at [618, 46] on button "button" at bounding box center [615, 52] width 11 height 15
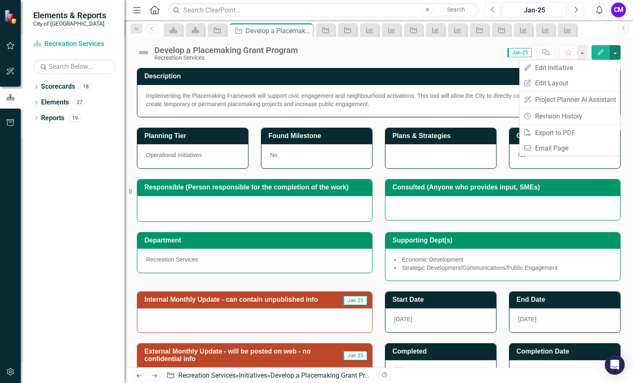
drag, startPoint x: 340, startPoint y: 73, endPoint x: 319, endPoint y: 69, distance: 21.0
click at [340, 72] on td "Description" at bounding box center [380, 78] width 472 height 14
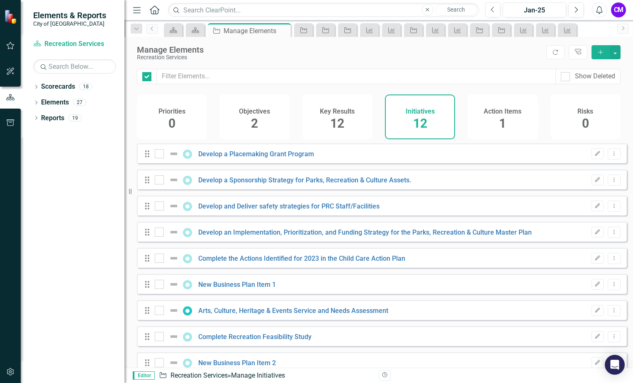
checkbox input "false"
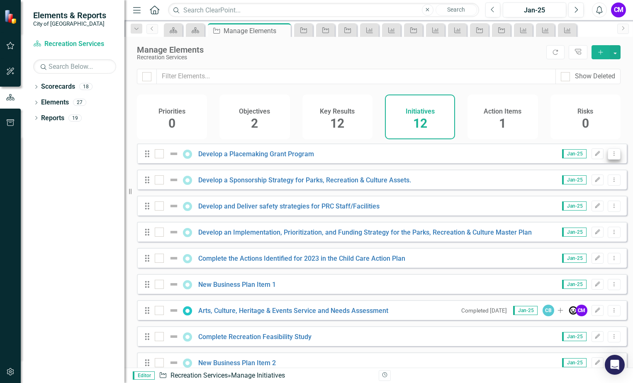
click at [608, 160] on button "Dropdown Menu" at bounding box center [614, 154] width 13 height 11
click at [579, 216] on link "Trash Delete Initiative" at bounding box center [577, 219] width 74 height 15
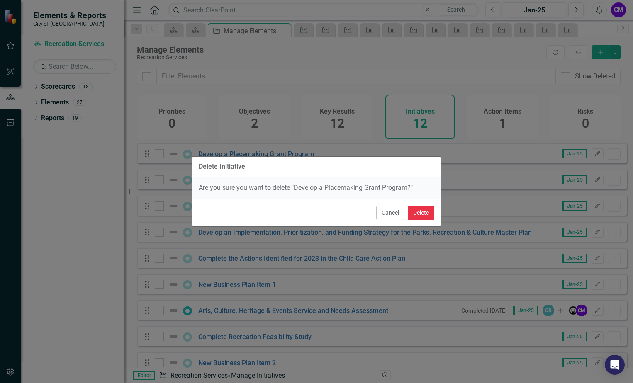
click at [417, 213] on button "Delete" at bounding box center [421, 213] width 27 height 15
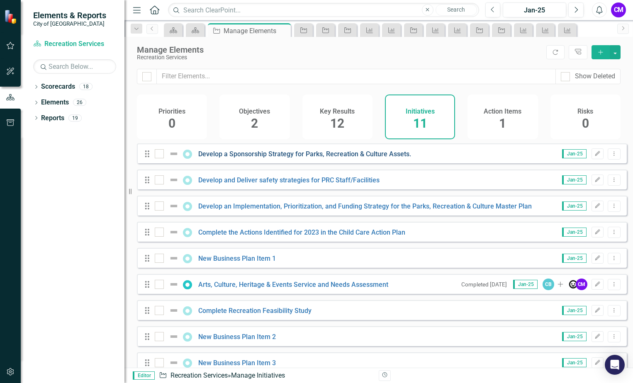
click at [349, 158] on link "Develop a Sponsorship Strategy for Parks, Recreation & Culture Assets." at bounding box center [304, 154] width 213 height 8
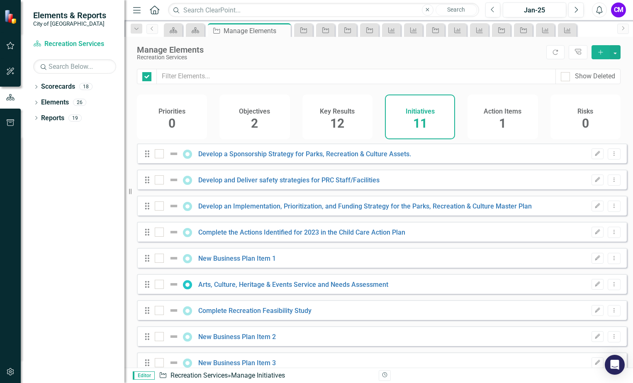
checkbox input "false"
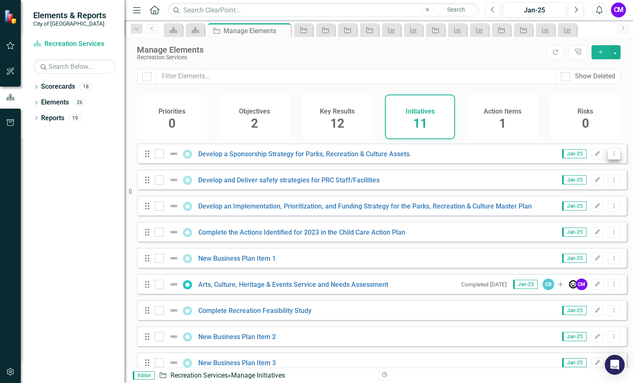
click at [608, 160] on button "Dropdown Menu" at bounding box center [614, 154] width 13 height 11
click at [584, 219] on link "Trash Delete Initiative" at bounding box center [577, 219] width 74 height 15
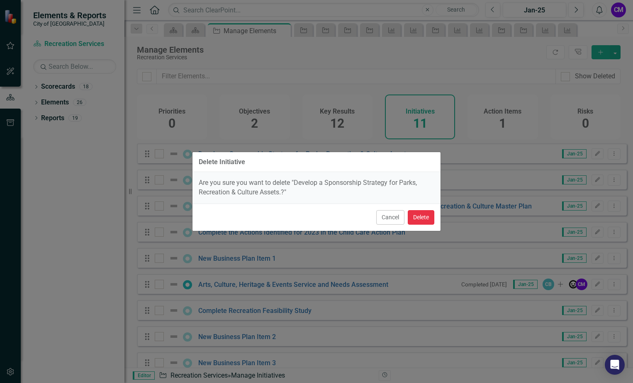
click at [420, 216] on button "Delete" at bounding box center [421, 217] width 27 height 15
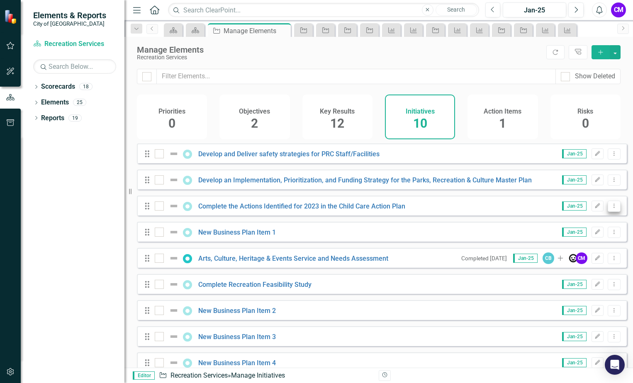
click at [614, 208] on icon at bounding box center [614, 206] width 1 height 4
click at [592, 268] on link "Trash Delete Initiative" at bounding box center [577, 272] width 74 height 15
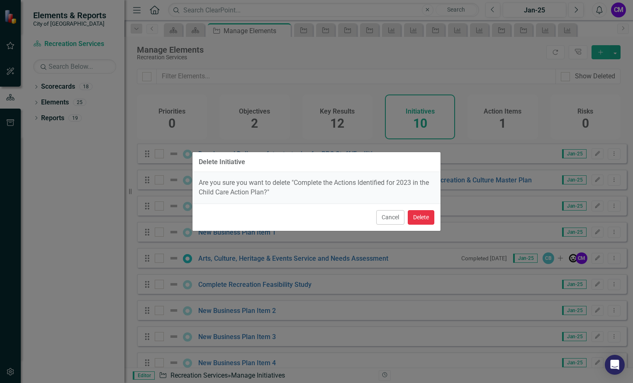
click at [415, 217] on button "Delete" at bounding box center [421, 217] width 27 height 15
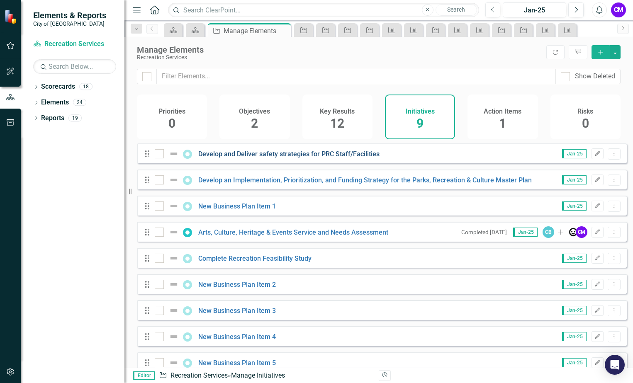
click at [341, 158] on link "Develop and Deliver safety strategies for PRC Staff/Facilities" at bounding box center [288, 154] width 181 height 8
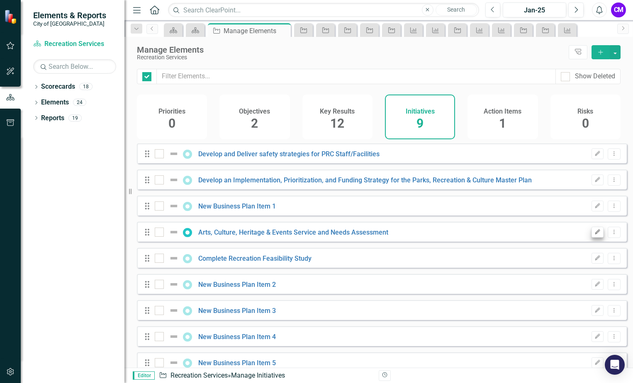
checkbox input "false"
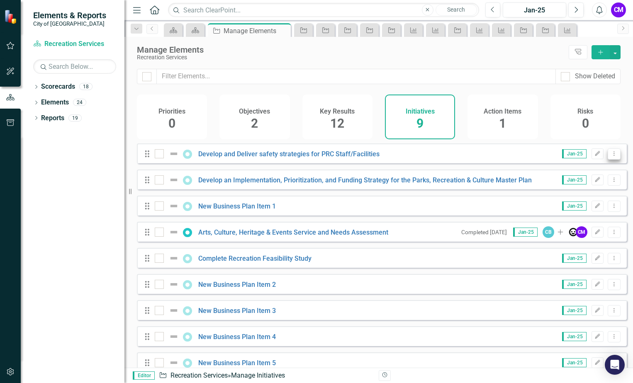
click at [611, 156] on icon "Dropdown Menu" at bounding box center [614, 153] width 7 height 5
click at [581, 222] on link "Trash Delete Initiative" at bounding box center [577, 219] width 74 height 15
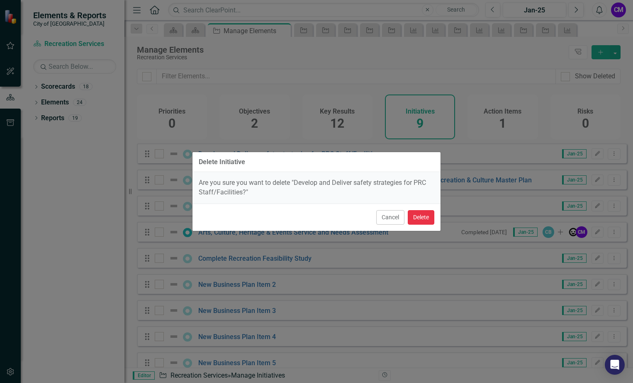
click at [418, 222] on button "Delete" at bounding box center [421, 217] width 27 height 15
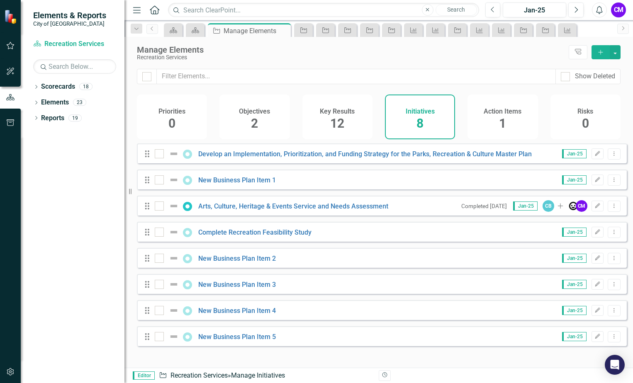
click at [372, 343] on div "Drag New Business Plan Item 5 Jan-25 Edit Dropdown Menu" at bounding box center [382, 336] width 490 height 20
